Goal: Register for event/course

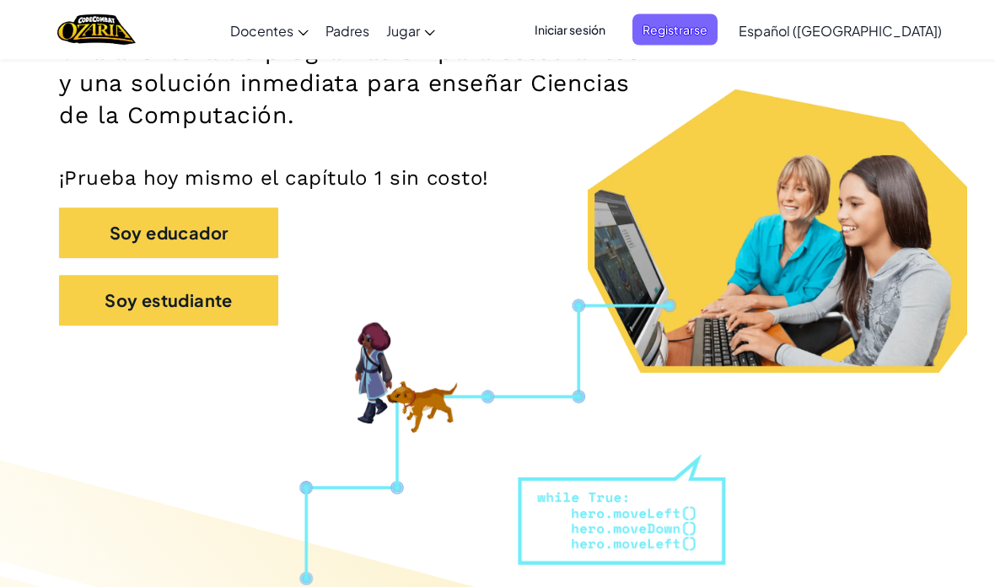
click at [99, 308] on button "Soy estudiante" at bounding box center [168, 301] width 219 height 51
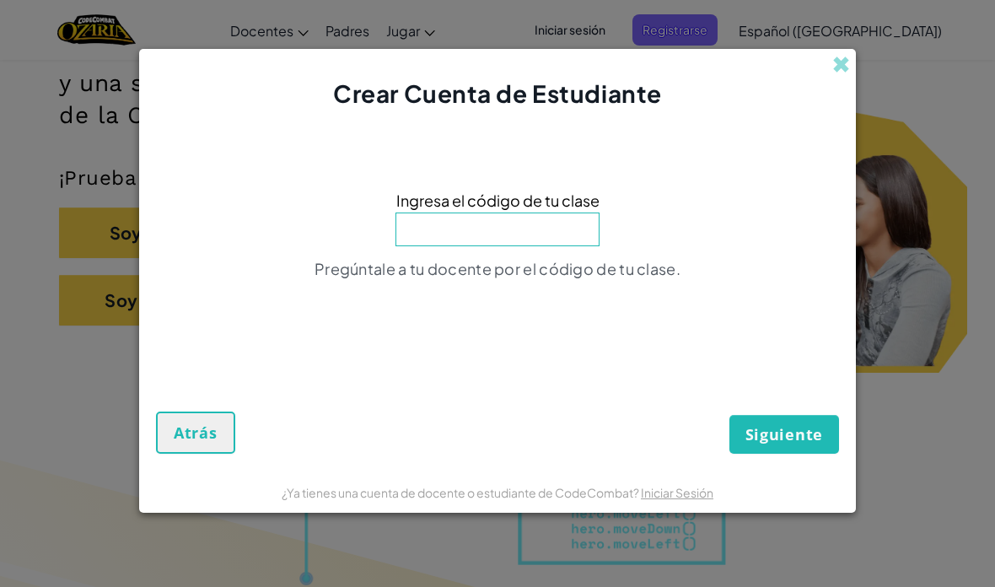
click at [562, 246] on input at bounding box center [497, 229] width 204 height 34
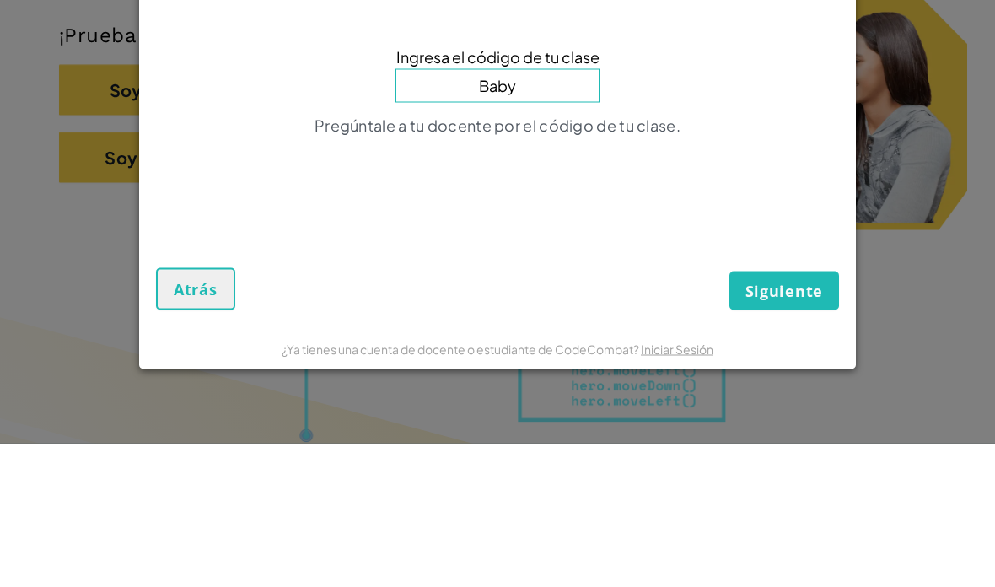
type input "BabySideOnly"
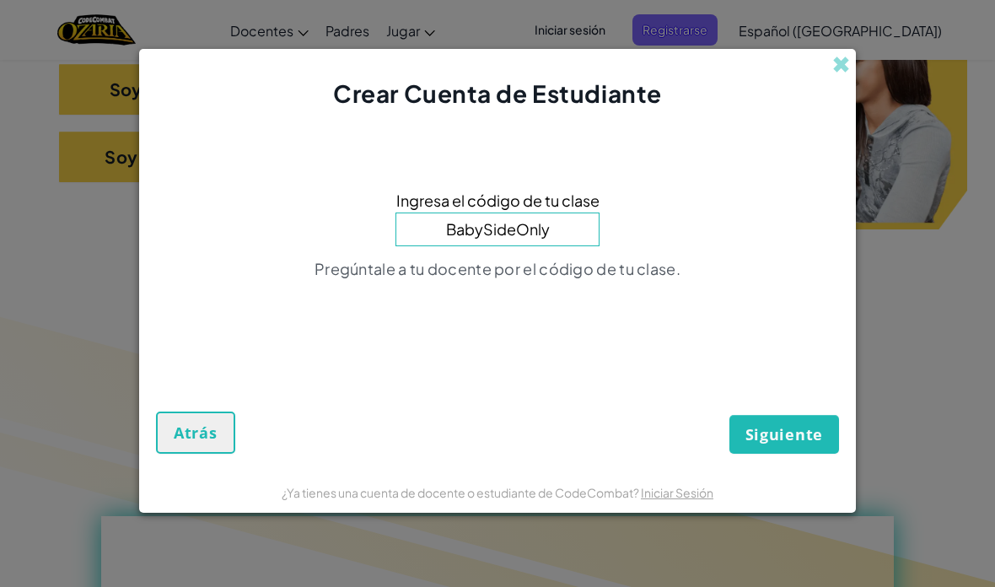
click at [809, 444] on span "Siguiente" at bounding box center [784, 434] width 78 height 20
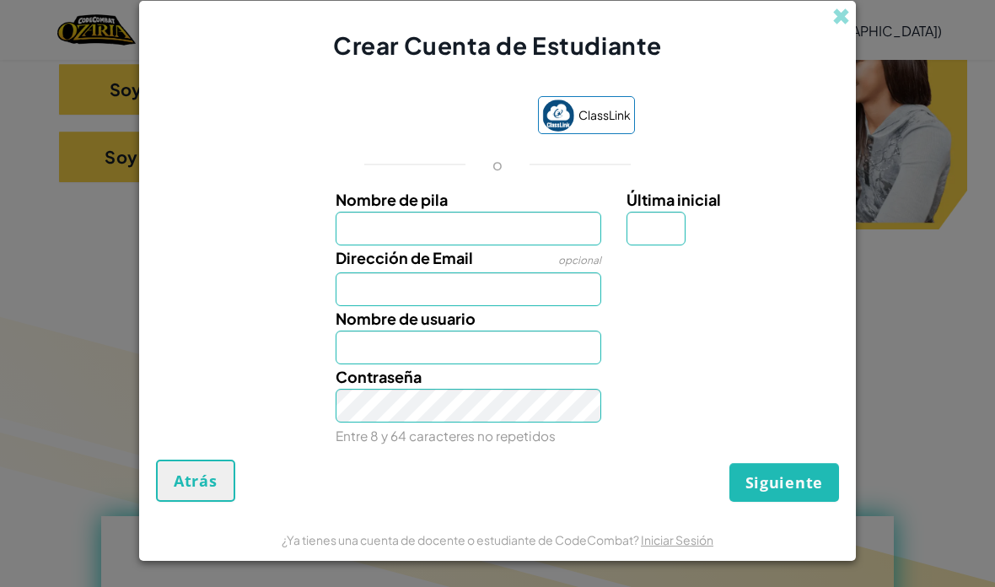
click at [832, 306] on div "Dirección de Email opcional" at bounding box center [498, 275] width 700 height 61
click at [475, 136] on div "Acceder con Google. Se abre en una pestaña nueva" at bounding box center [441, 117] width 160 height 37
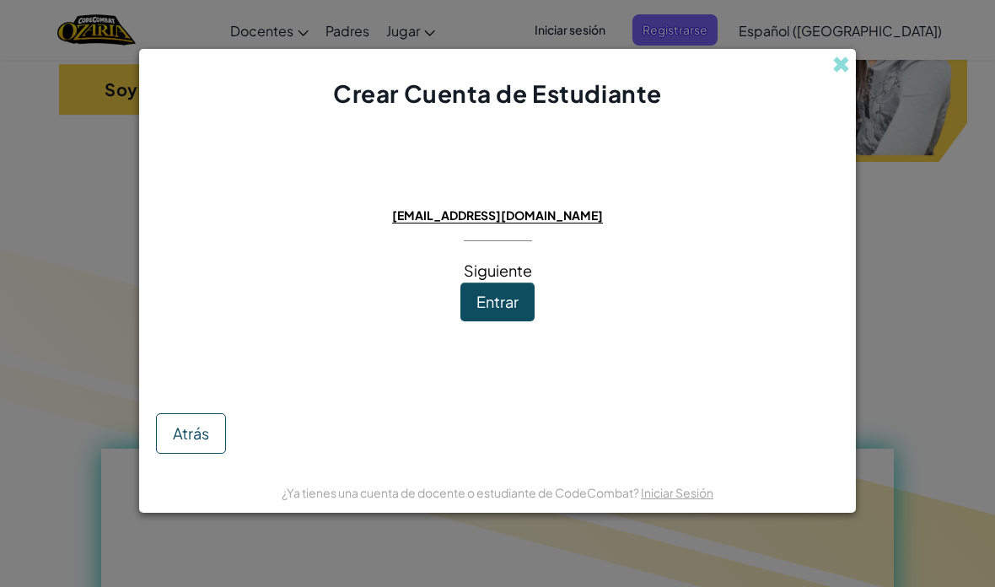
click at [518, 296] on button "Entrar" at bounding box center [497, 301] width 74 height 39
